Goal: Task Accomplishment & Management: Use online tool/utility

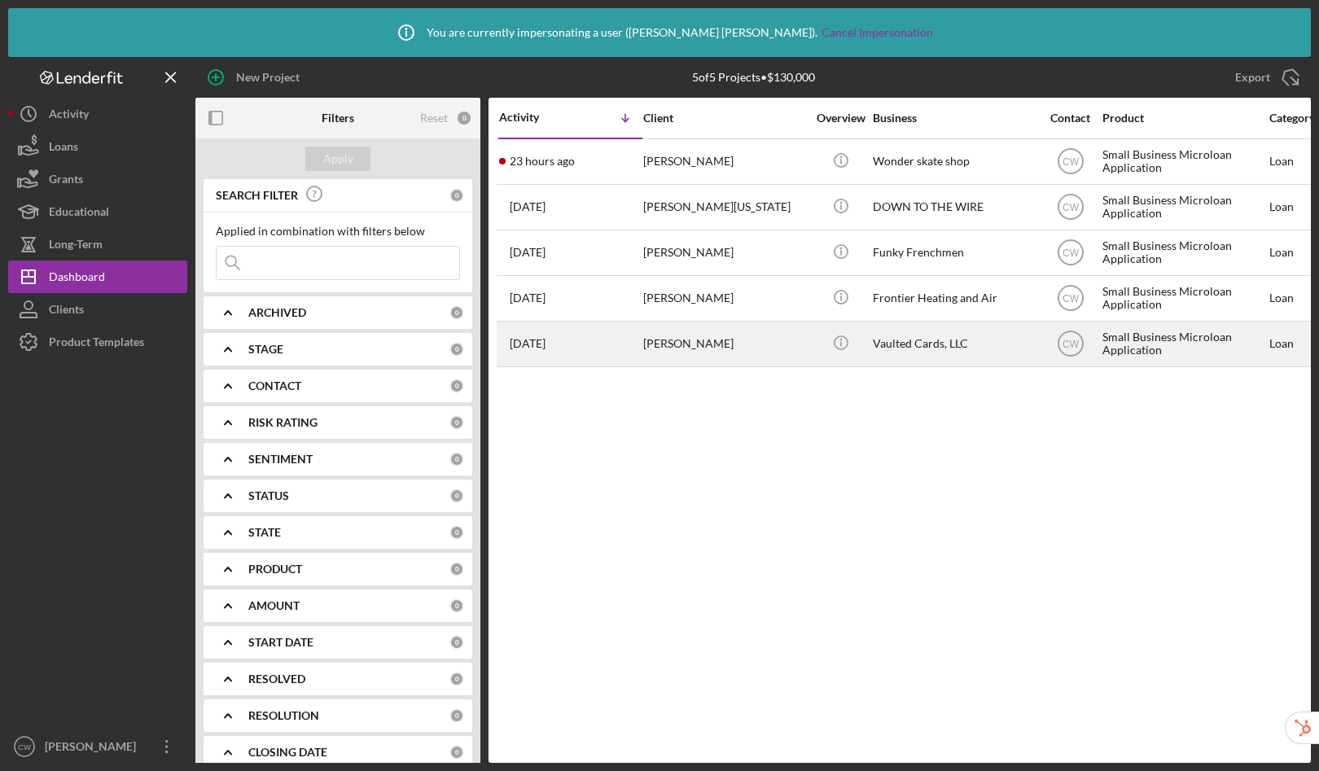
click at [622, 351] on div "[DATE] [PERSON_NAME]" at bounding box center [570, 343] width 143 height 43
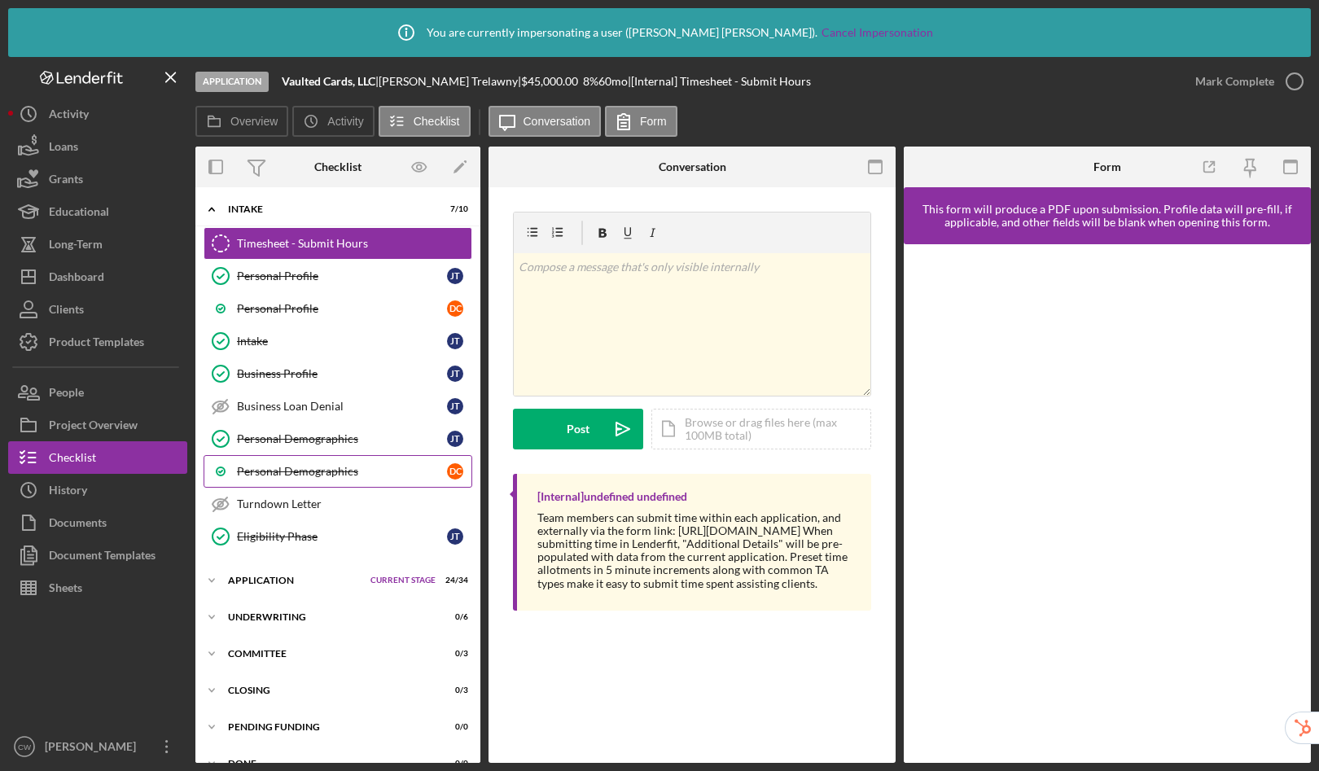
scroll to position [64, 0]
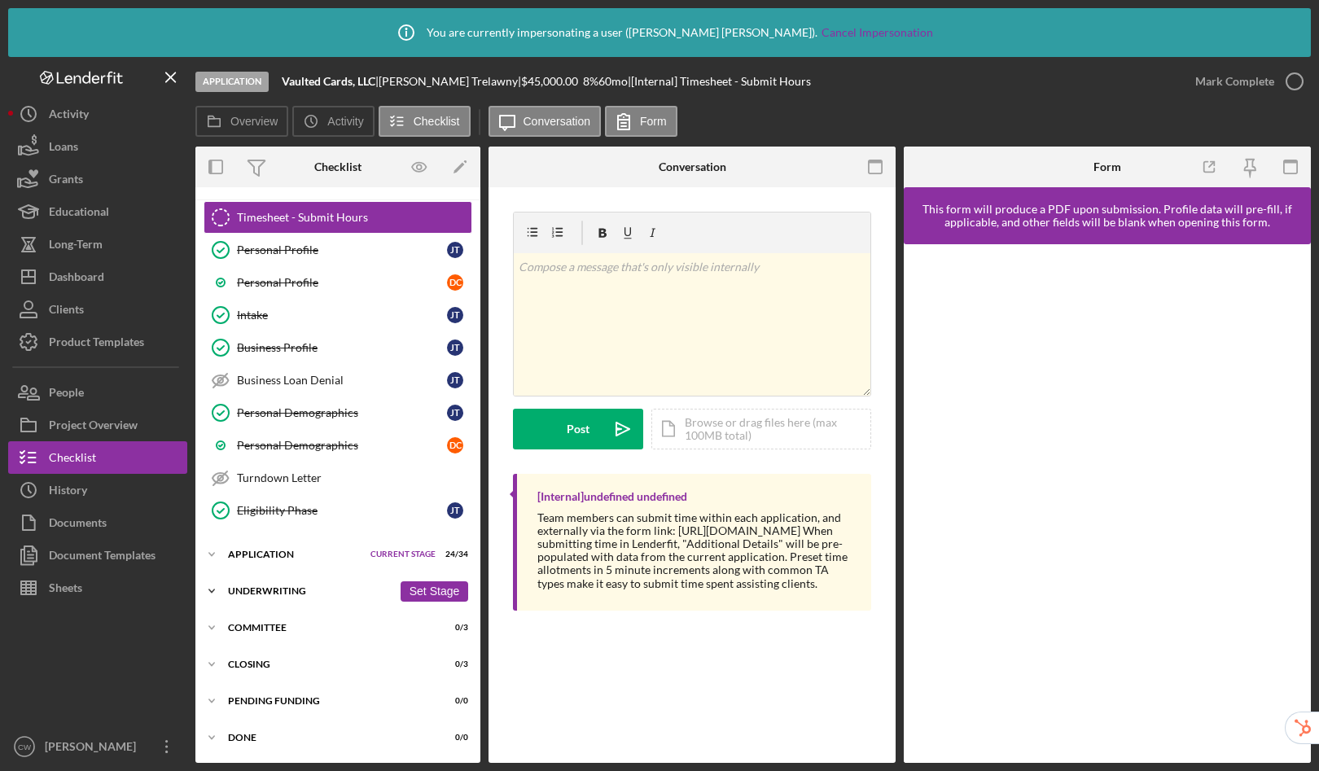
click at [292, 593] on div "Underwriting" at bounding box center [310, 591] width 165 height 10
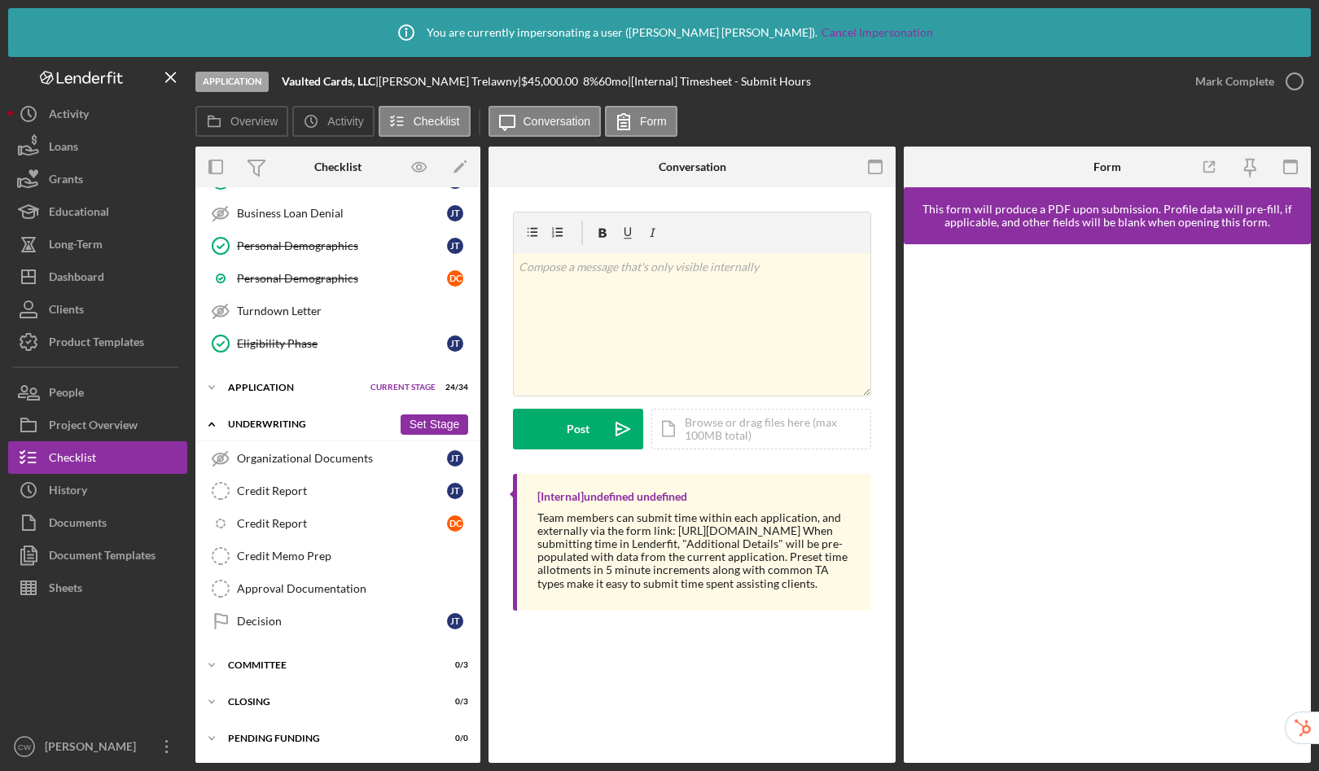
scroll to position [268, 0]
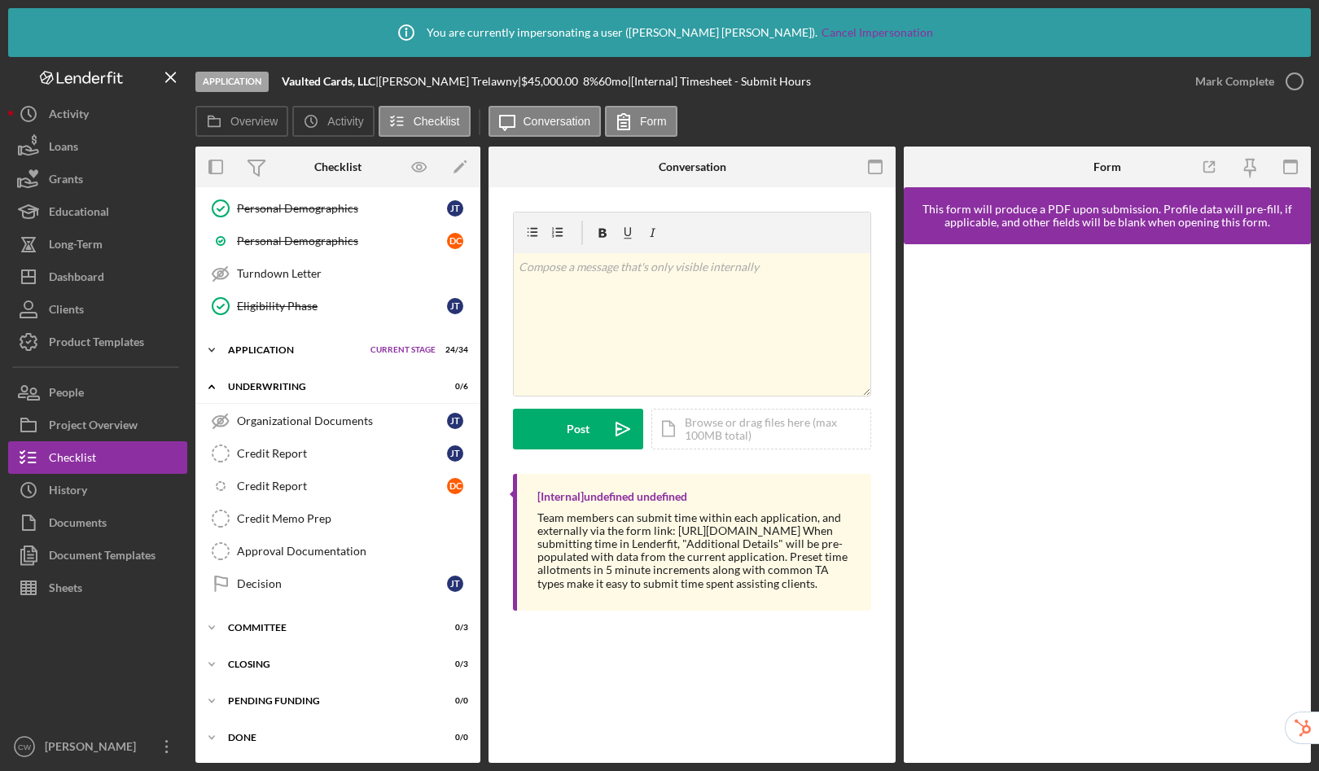
click at [265, 349] on div "Application" at bounding box center [295, 350] width 134 height 10
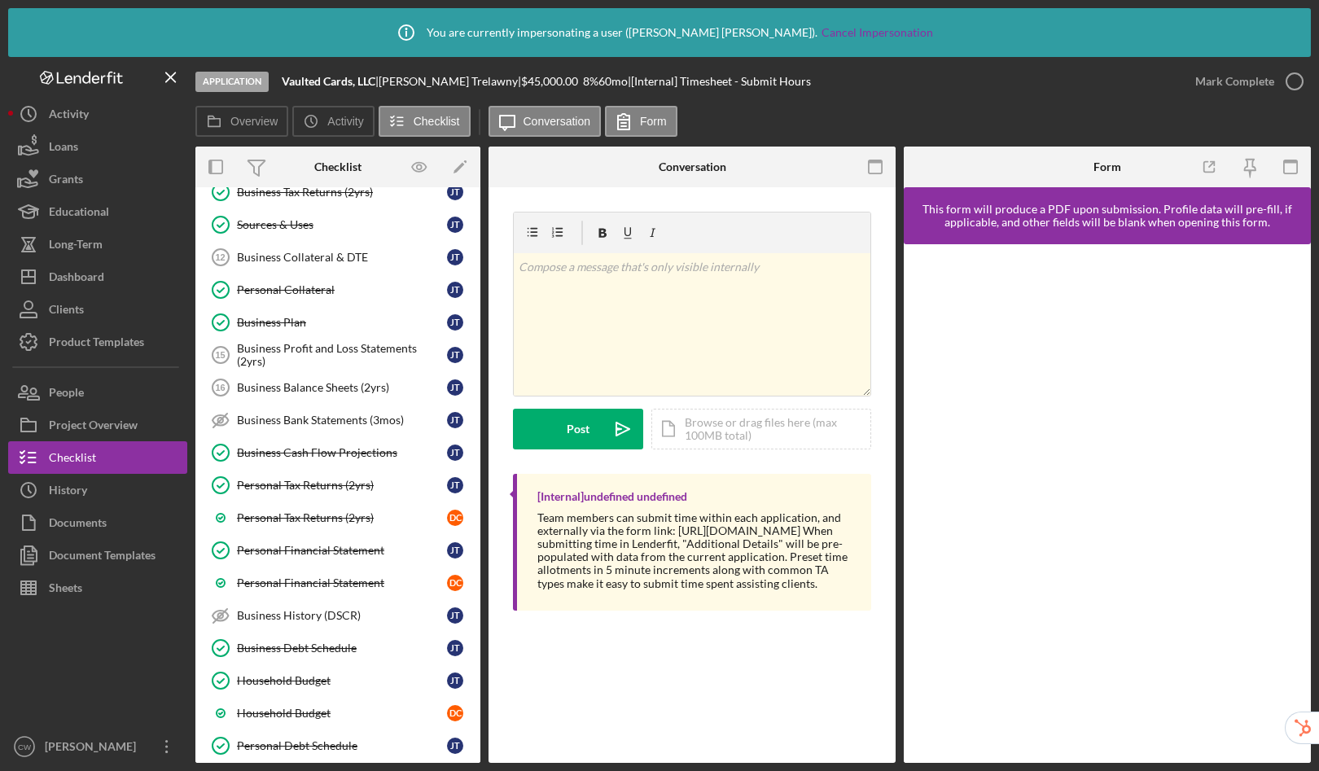
scroll to position [1384, 0]
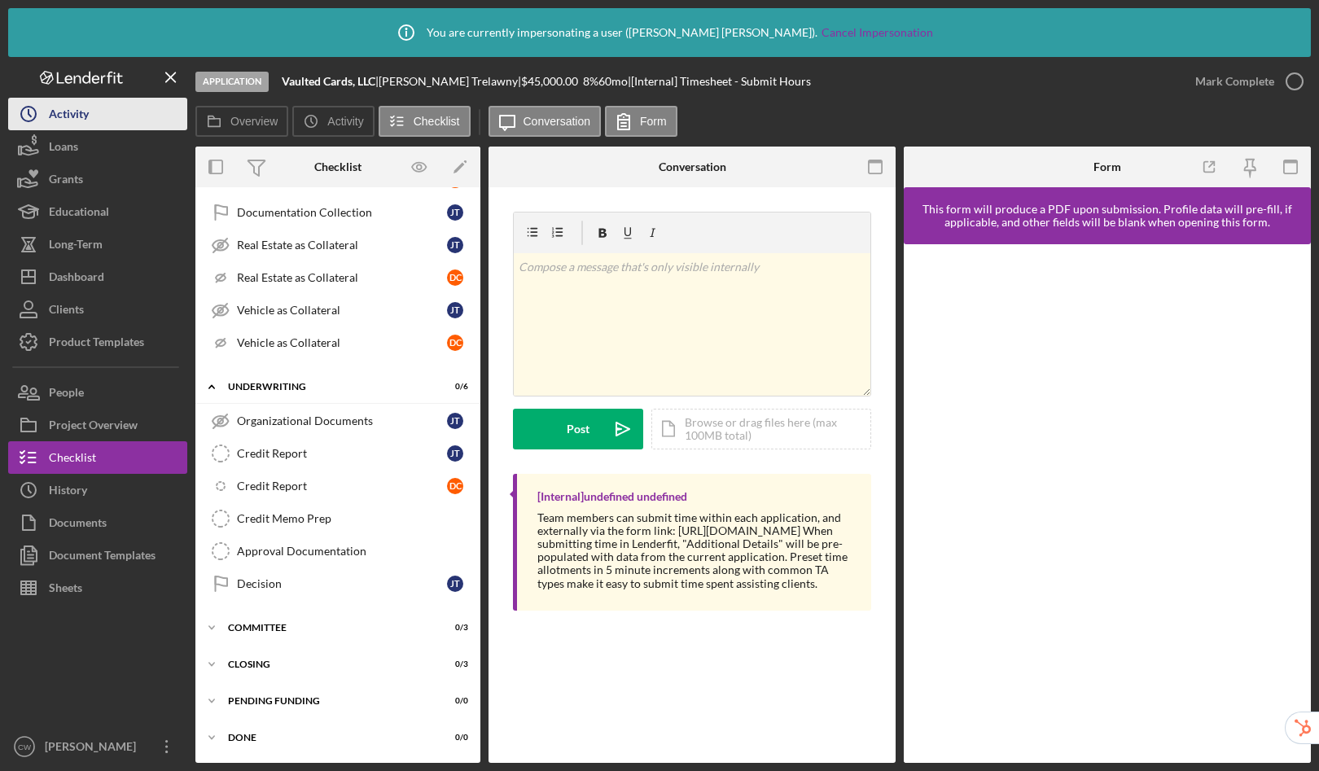
click at [101, 120] on button "Icon/History Activity" at bounding box center [97, 114] width 179 height 33
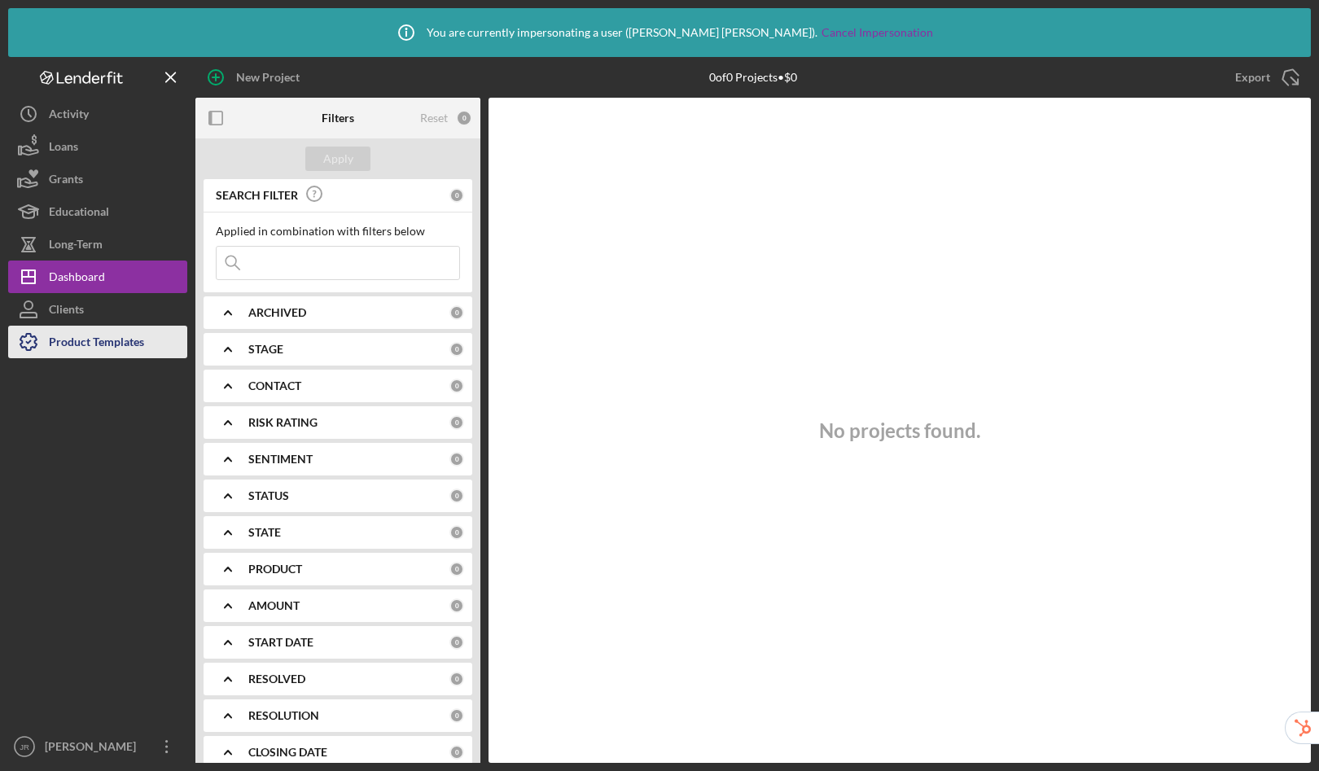
click at [108, 349] on div "Product Templates" at bounding box center [96, 344] width 95 height 37
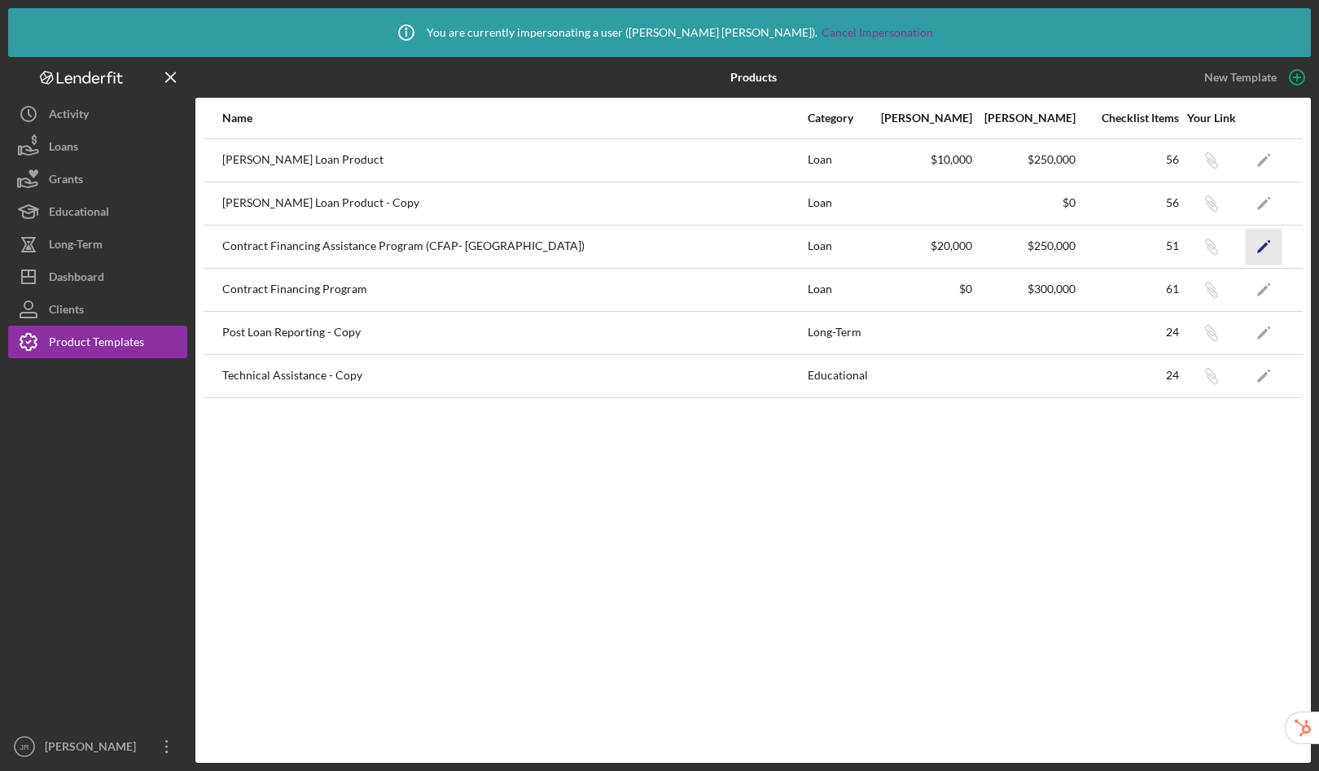
click at [1261, 245] on icon "Icon/Edit" at bounding box center [1264, 246] width 37 height 37
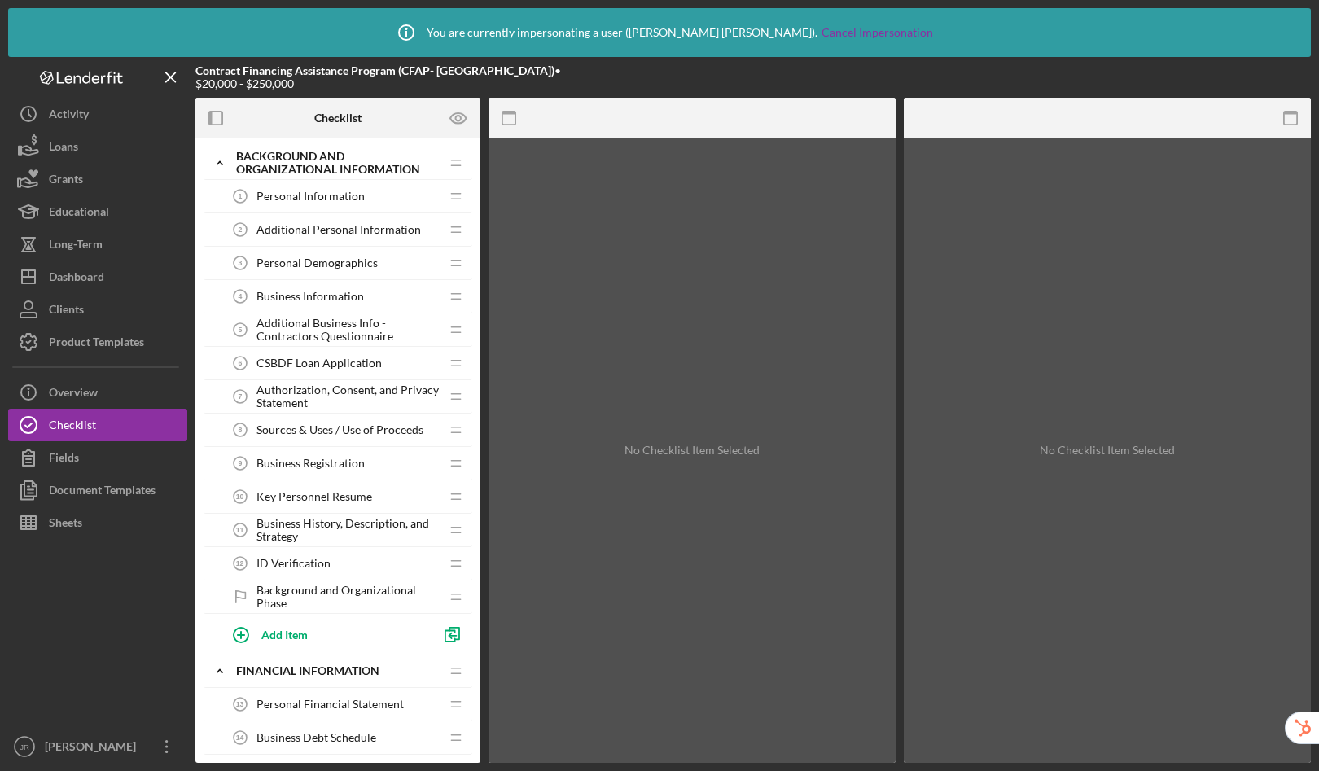
click at [284, 90] on div "Contract Financing Assistance Program (CFAP- [GEOGRAPHIC_DATA]) • $20,000 - $25…" at bounding box center [381, 77] width 372 height 41
click at [107, 519] on button "Sheets" at bounding box center [97, 523] width 179 height 33
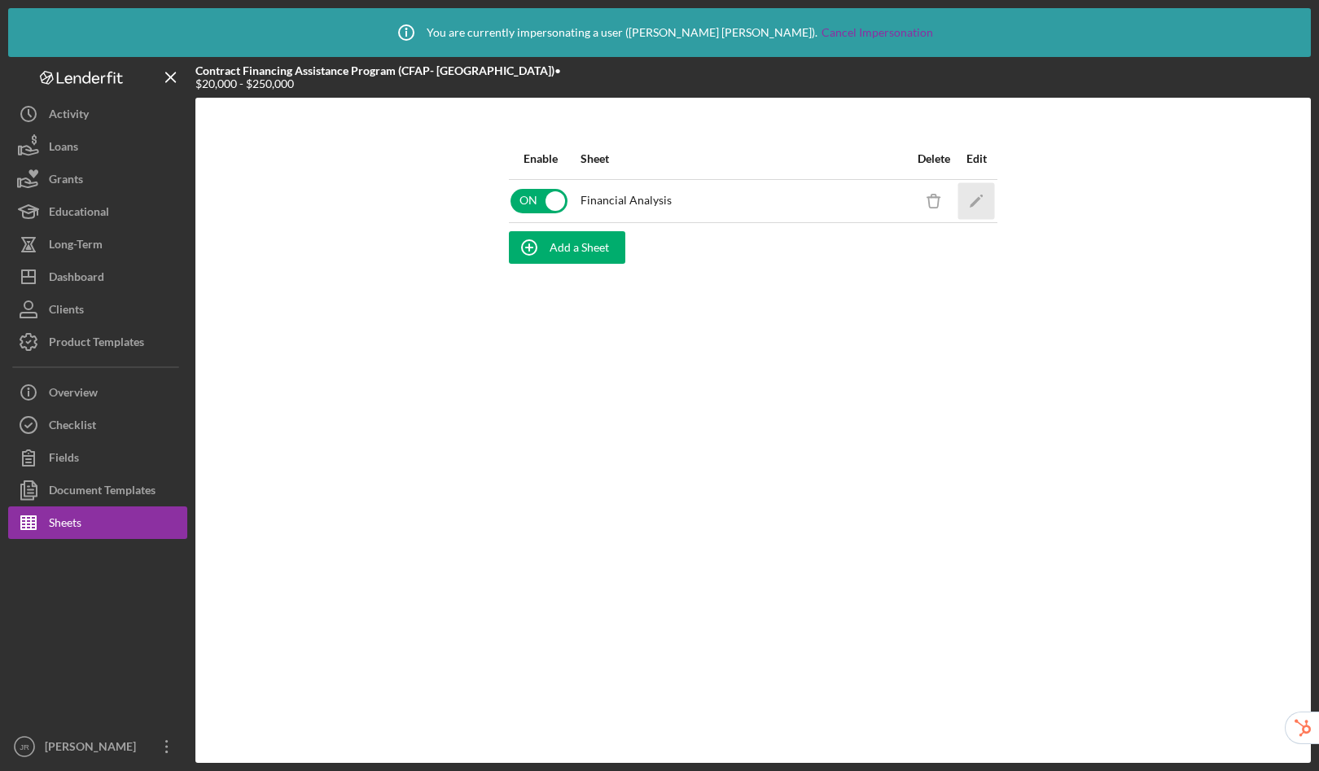
click at [989, 198] on icon "Icon/Edit" at bounding box center [977, 200] width 37 height 37
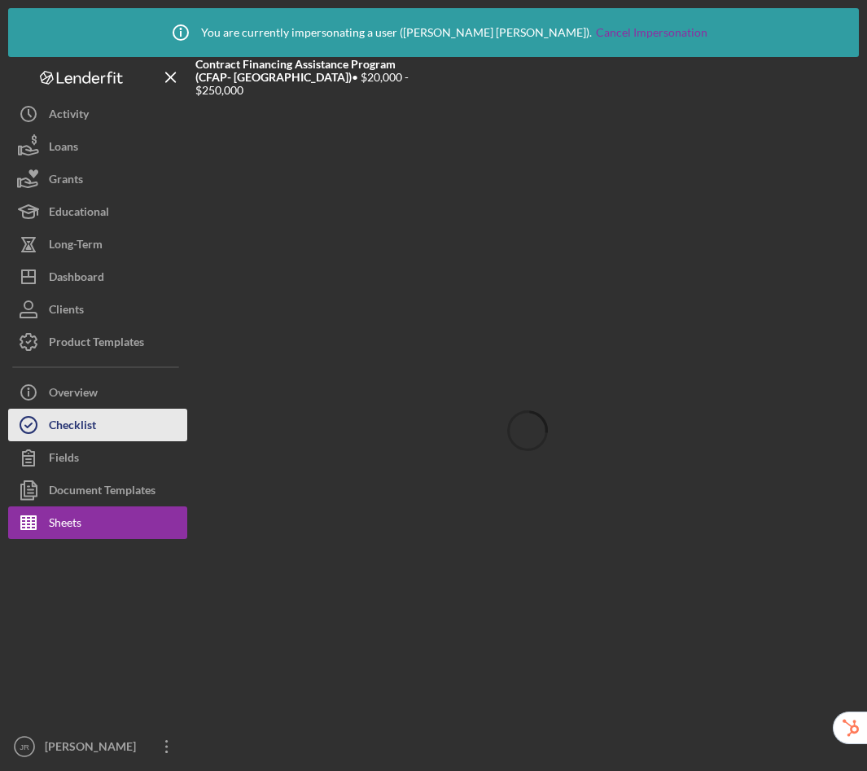
click at [50, 427] on div "Checklist" at bounding box center [72, 427] width 47 height 37
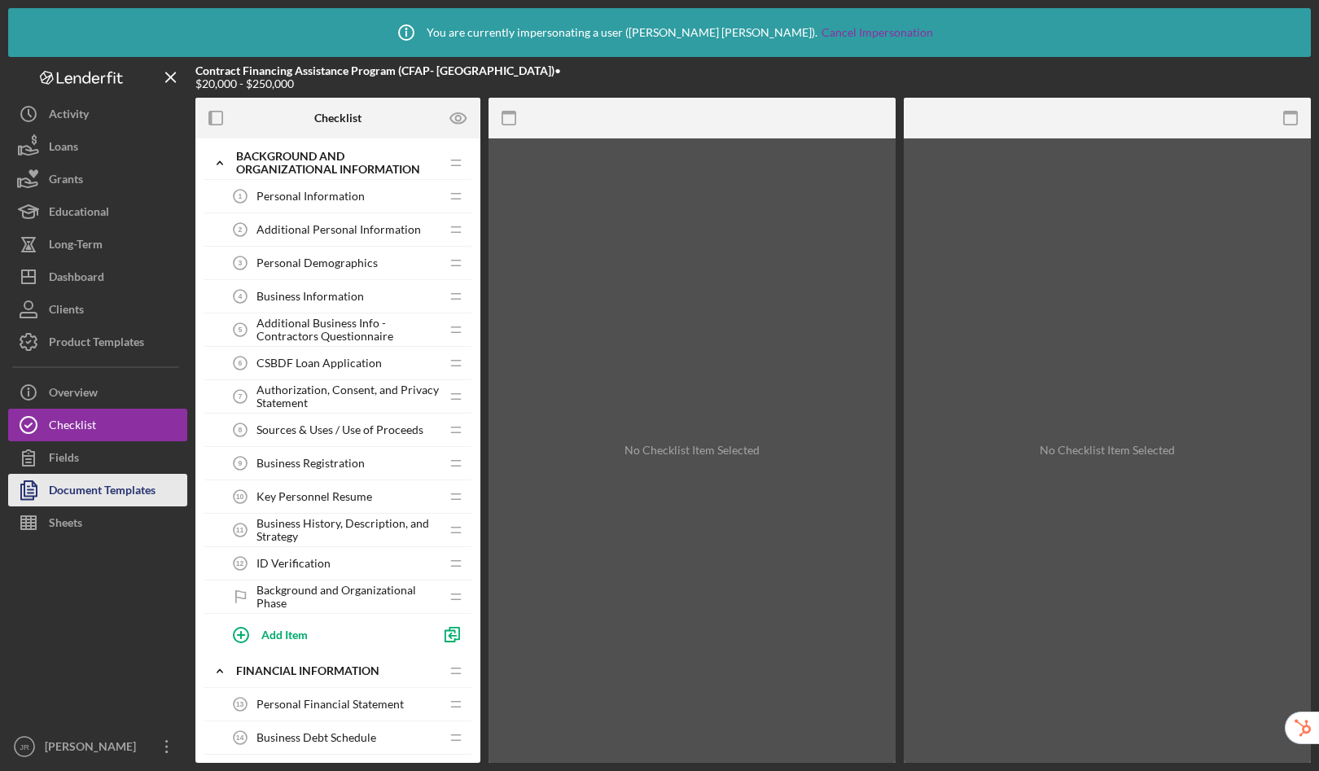
click at [81, 495] on div "Document Templates" at bounding box center [102, 492] width 107 height 37
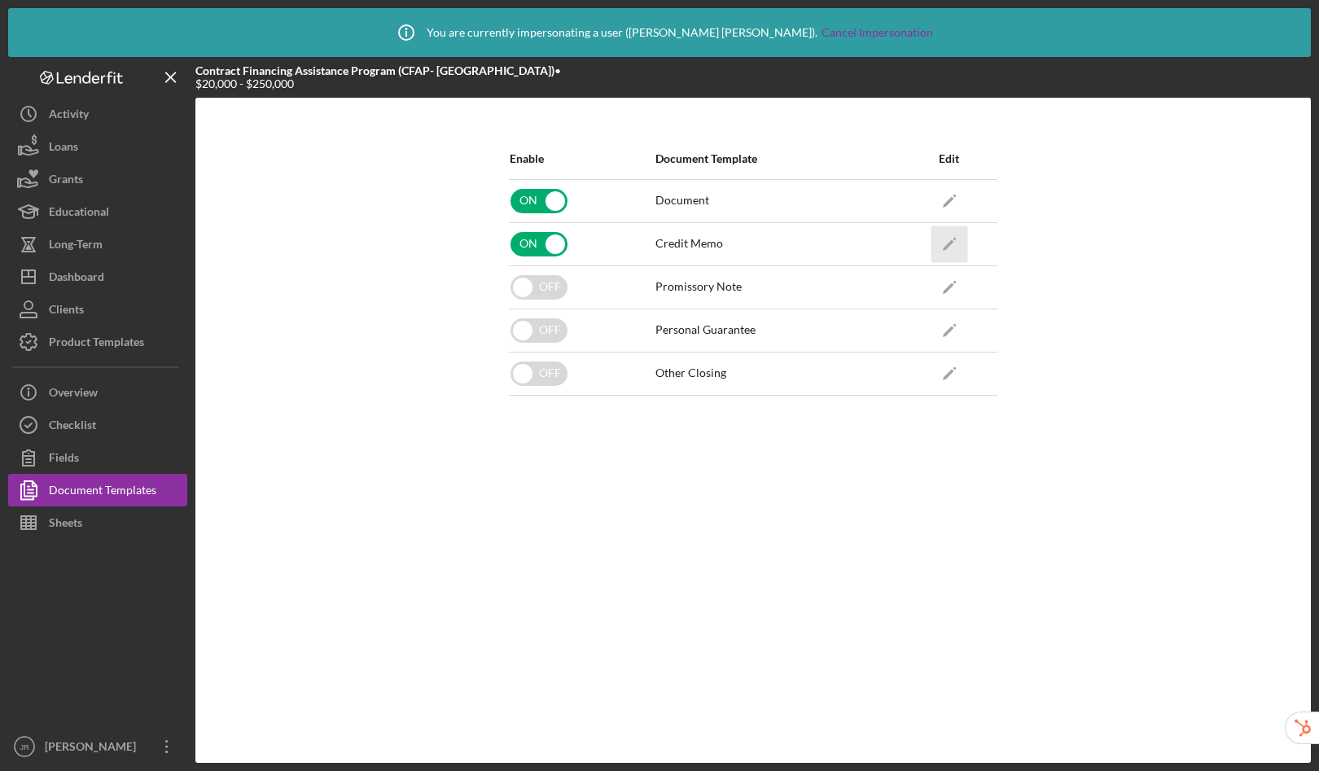
click at [958, 240] on icon "Icon/Edit" at bounding box center [949, 244] width 37 height 37
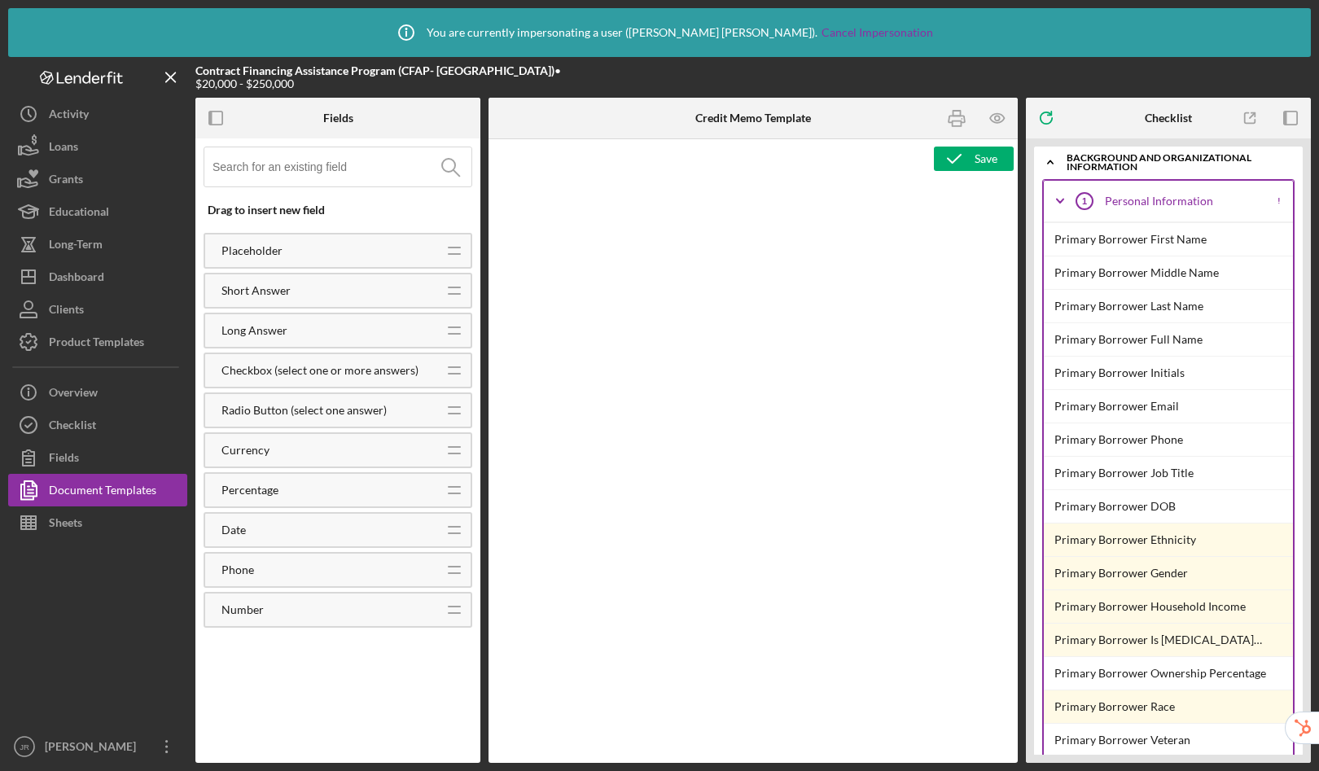
type textarea "<div>&nbsp;</div> <div><span style="font-size: 10pt; font-family: 'Times New Ro…"
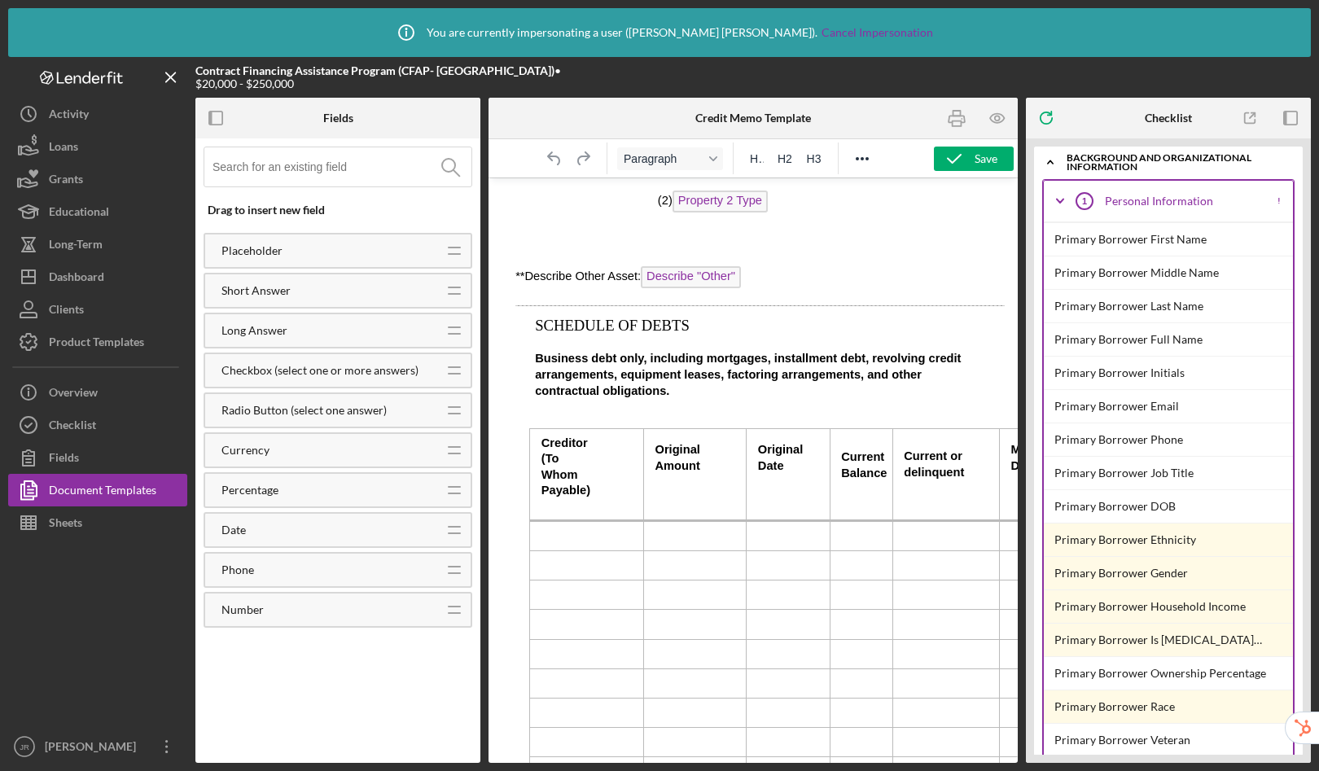
scroll to position [2828, 0]
click at [89, 466] on button "Fields" at bounding box center [97, 457] width 179 height 33
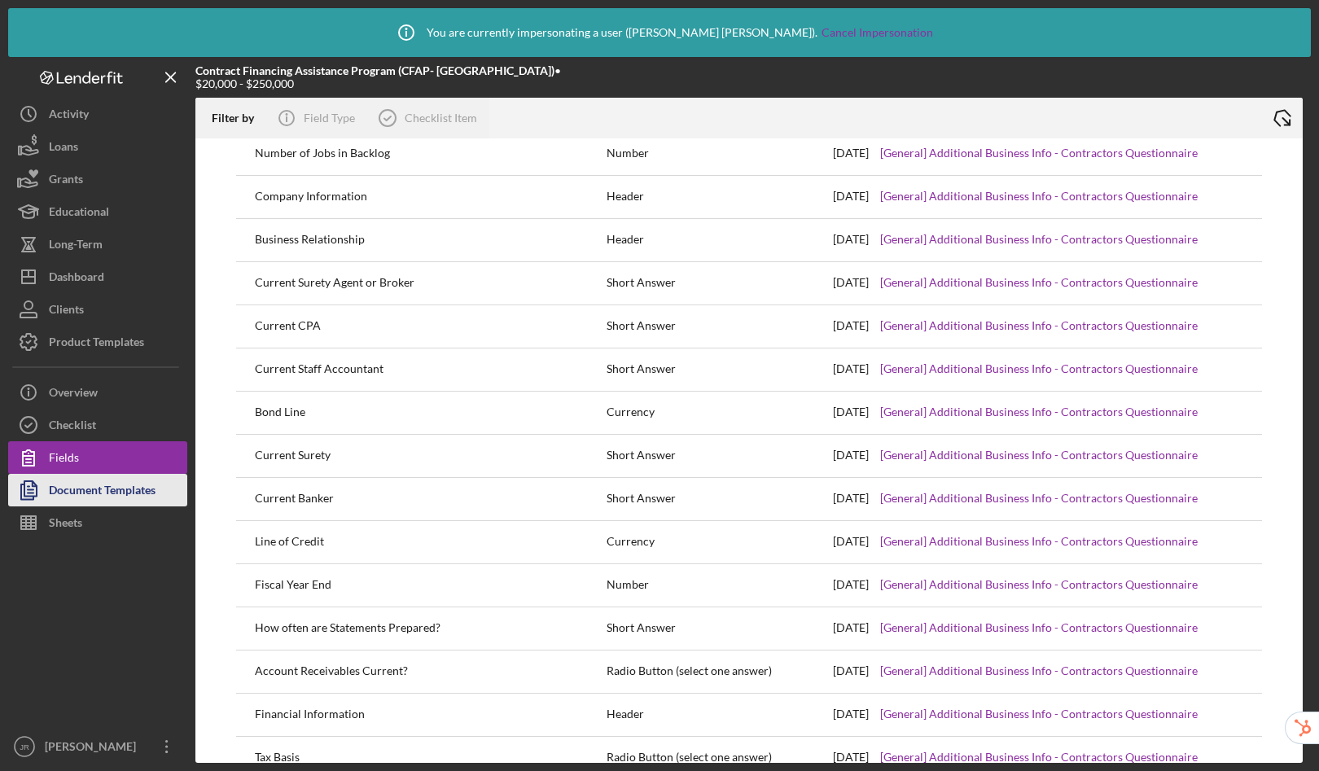
scroll to position [770, 0]
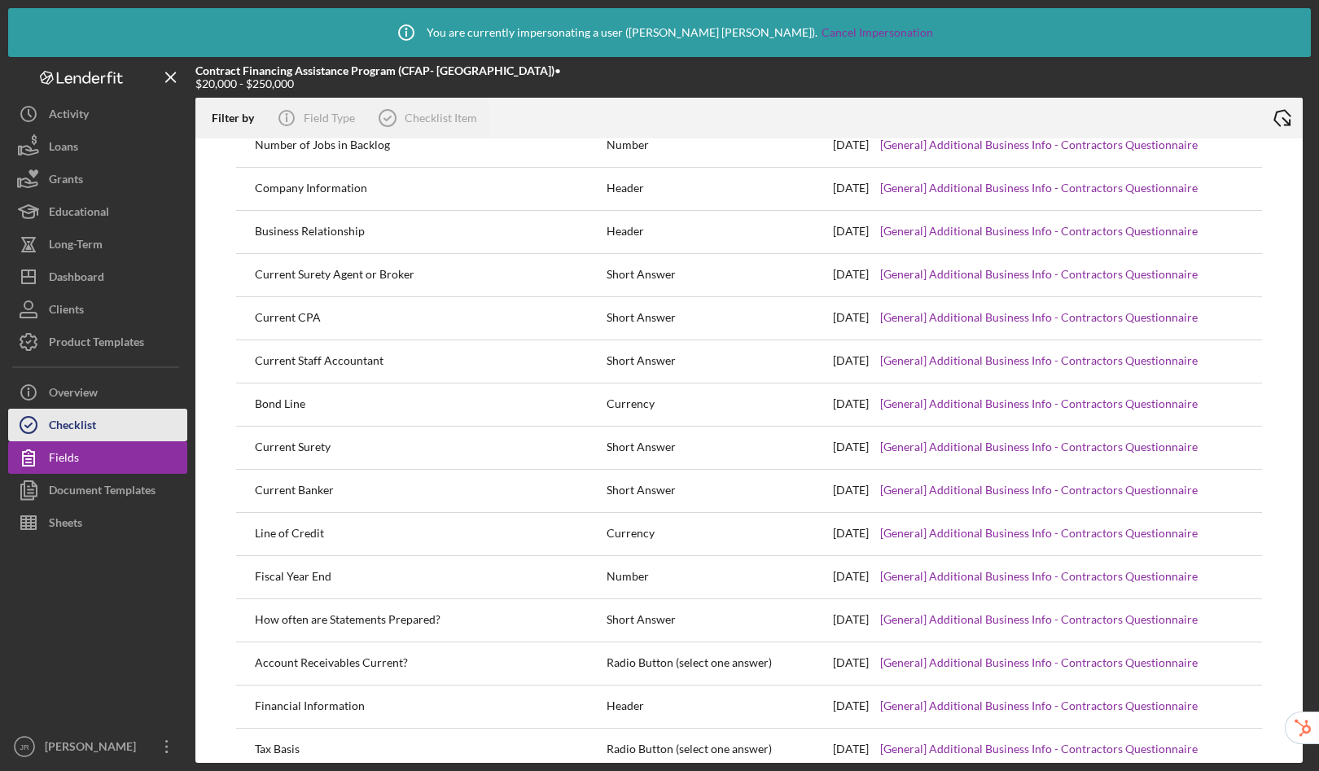
click at [68, 415] on div "Checklist" at bounding box center [72, 427] width 47 height 37
